Goal: Information Seeking & Learning: Learn about a topic

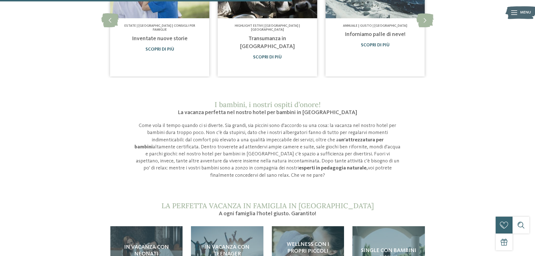
scroll to position [506, 0]
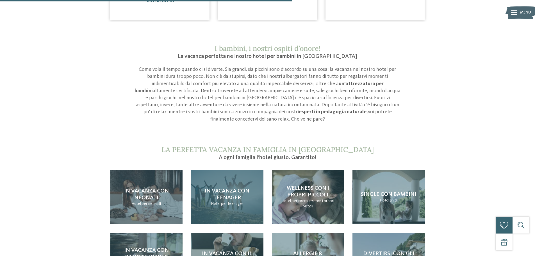
click at [245, 188] on span "In vacanza con teenager" at bounding box center [227, 194] width 45 height 12
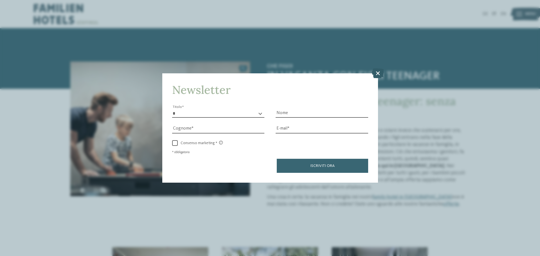
click at [378, 72] on icon at bounding box center [378, 73] width 12 height 10
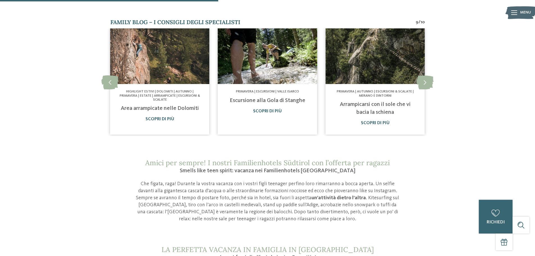
scroll to position [309, 0]
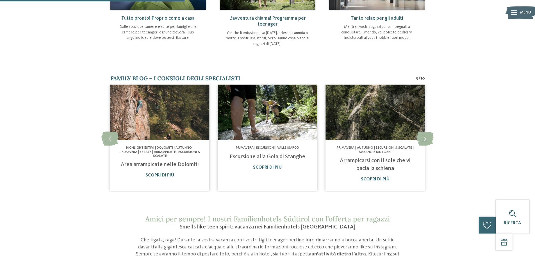
click at [289, 157] on link "Escursione alla Gola di Stanghe" at bounding box center [268, 157] width 76 height 6
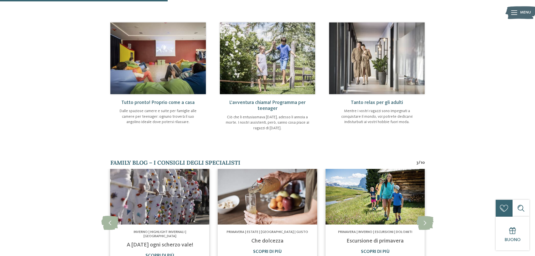
scroll to position [281, 0]
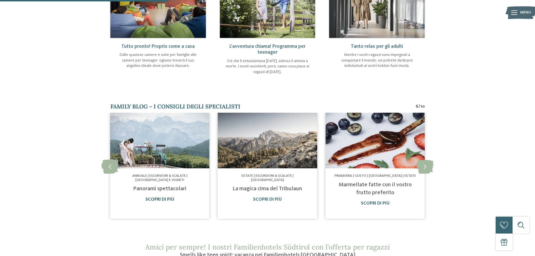
click at [169, 199] on link "Scopri di più" at bounding box center [160, 199] width 29 height 4
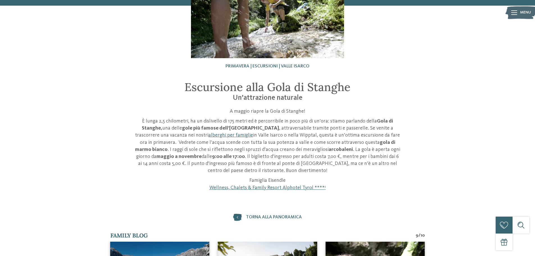
scroll to position [56, 0]
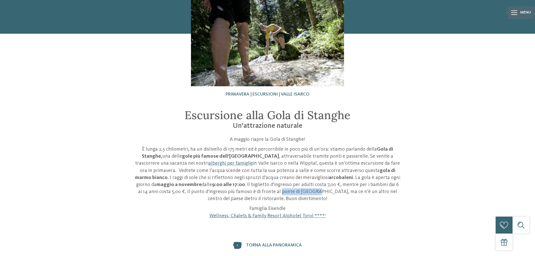
drag, startPoint x: 221, startPoint y: 193, endPoint x: 255, endPoint y: 193, distance: 34.3
click at [255, 193] on p "È lunga 2,5 chilometri, ha un dislivello di 175 metri ed è percorribile in poco…" at bounding box center [267, 174] width 267 height 57
copy p "ponte di Stanghe"
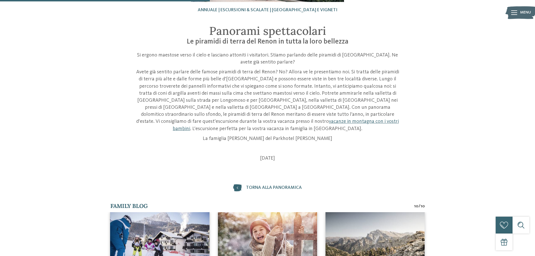
scroll to position [225, 0]
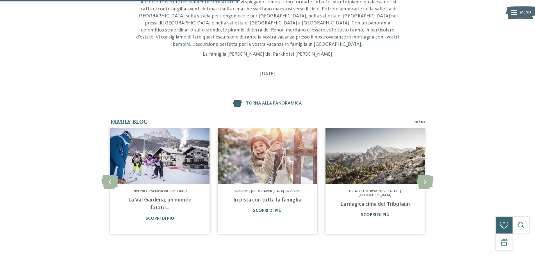
click at [183, 197] on link "La Val Gardena, un mondo fatato…" at bounding box center [159, 203] width 63 height 13
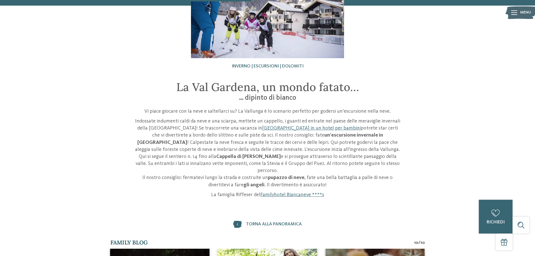
scroll to position [225, 0]
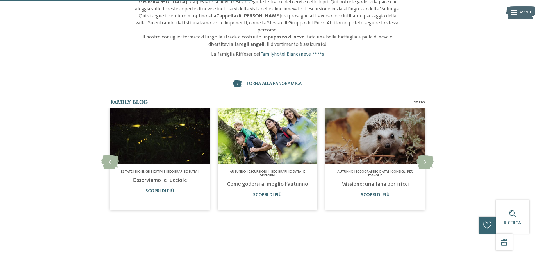
click at [379, 182] on link "Missione: una tana per i ricci" at bounding box center [376, 185] width 68 height 6
